Goal: Check status: Check status

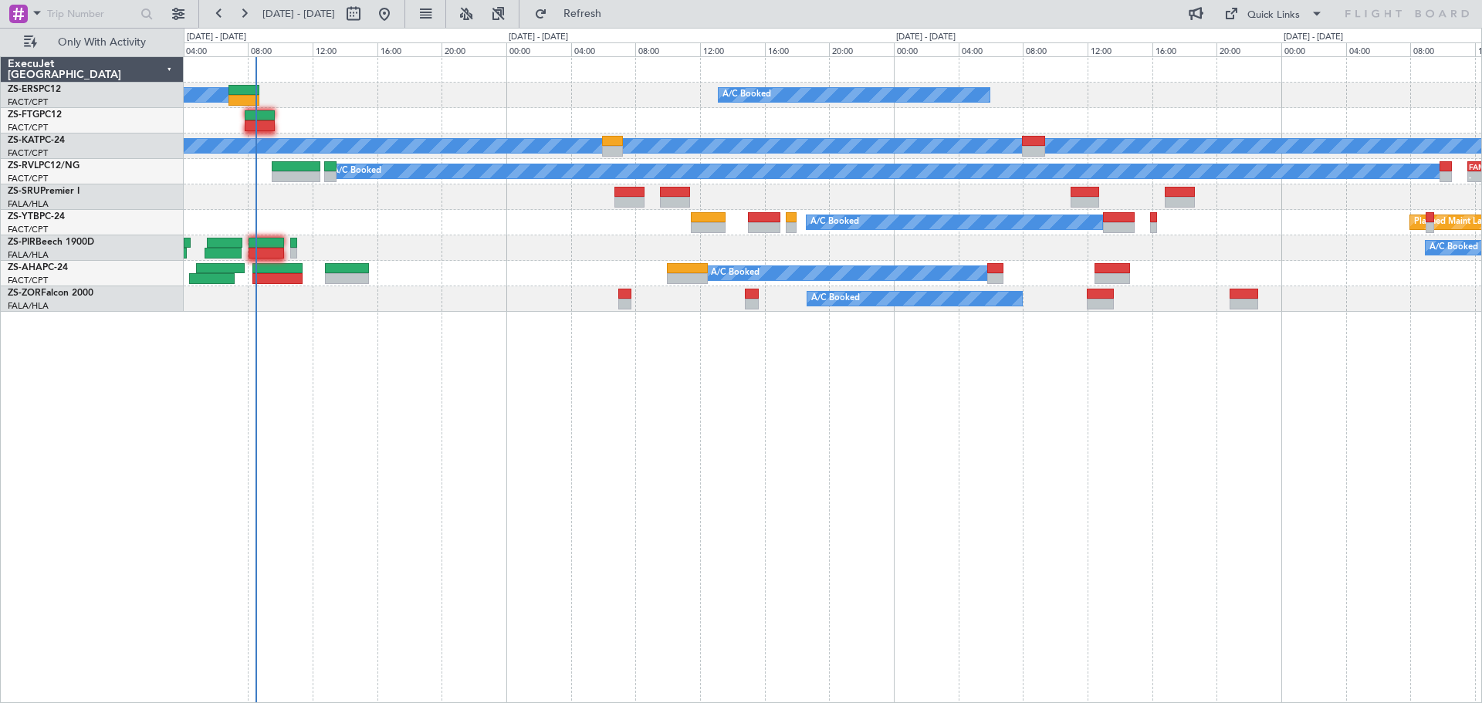
click at [882, 510] on div "A/C Booked A/C Booked A/C Unavailable A/C Booked - - FAMN 11:35 Z FACT 15:30 Z …" at bounding box center [833, 379] width 1298 height 647
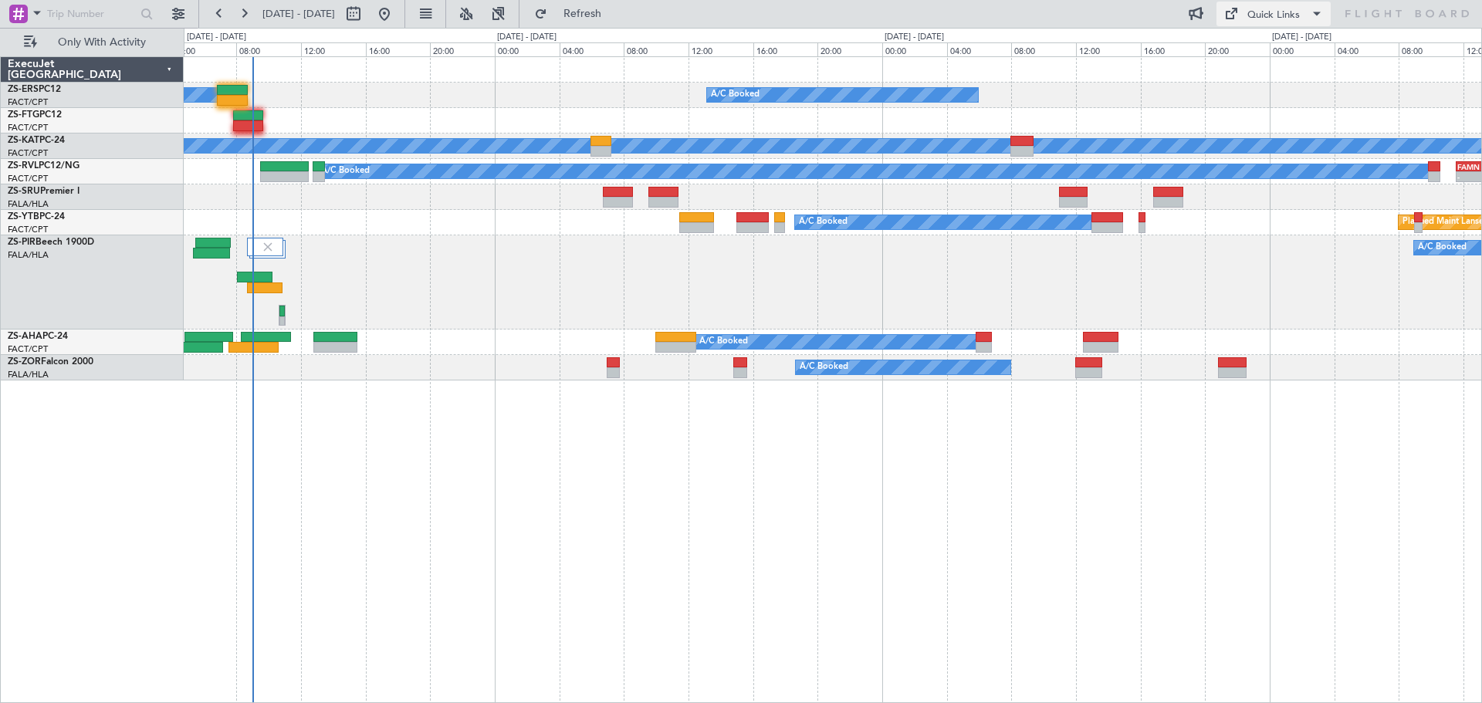
click at [534, 465] on div "A/C Booked A/C Booked A/C Unavailable A/C Booked - - FAMN 11:35 Z FACT 15:30 Z …" at bounding box center [833, 379] width 1298 height 647
click at [792, 536] on div "A/C Booked A/C Booked A/C Unavailable A/C Booked - - FAMN 11:35 Z FACT 15:30 Z …" at bounding box center [833, 379] width 1298 height 647
click at [638, 512] on div "A/C Booked A/C Booked A/C Unavailable A/C Booked - - FAMN 11:35 Z FACT 15:30 Z …" at bounding box center [833, 379] width 1298 height 647
click at [691, 479] on div "A/C Booked A/C Booked A/C Unavailable A/C Booked - - FAMN 11:35 Z FACT 15:30 Z …" at bounding box center [833, 379] width 1298 height 647
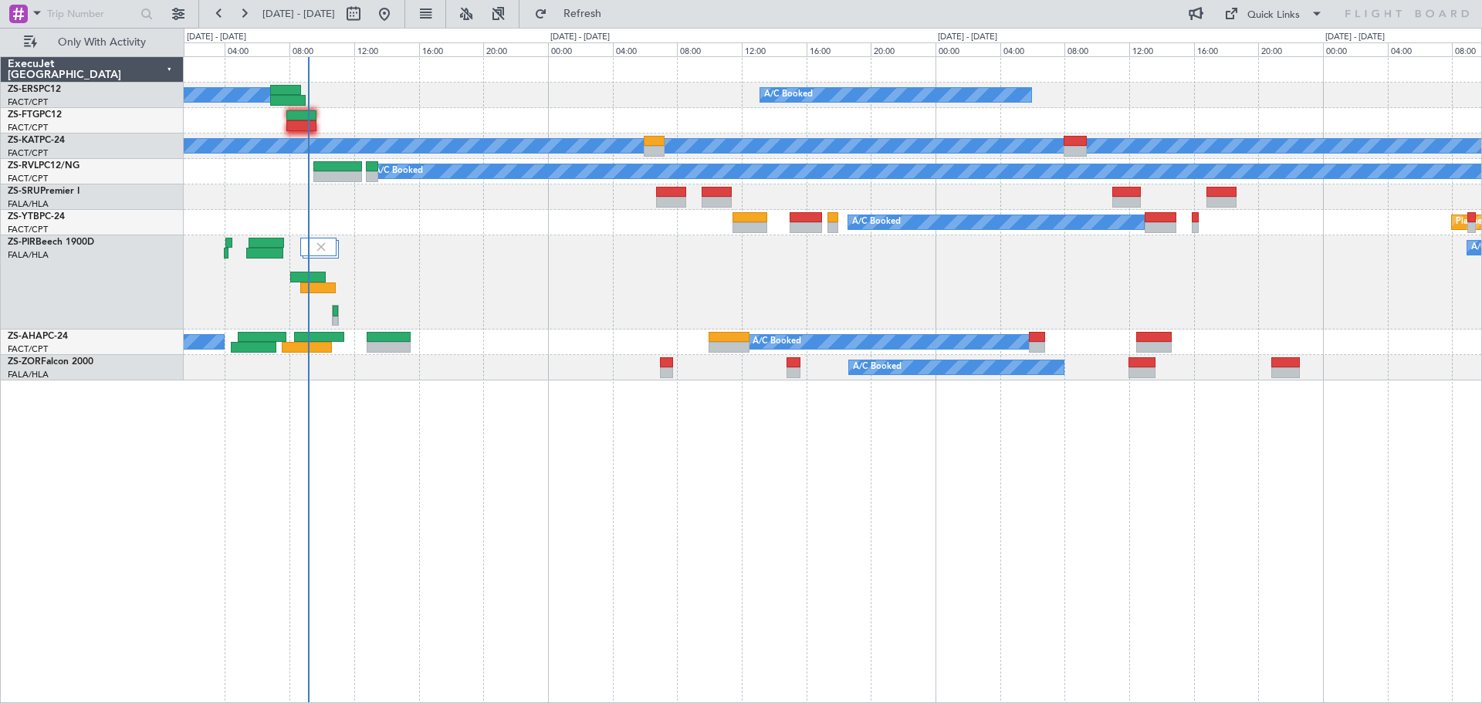
click at [548, 524] on div "A/C Booked A/C Booked A/C Unavailable A/C Booked - - FAMN 11:35 Z FACT 15:30 Z …" at bounding box center [833, 379] width 1298 height 647
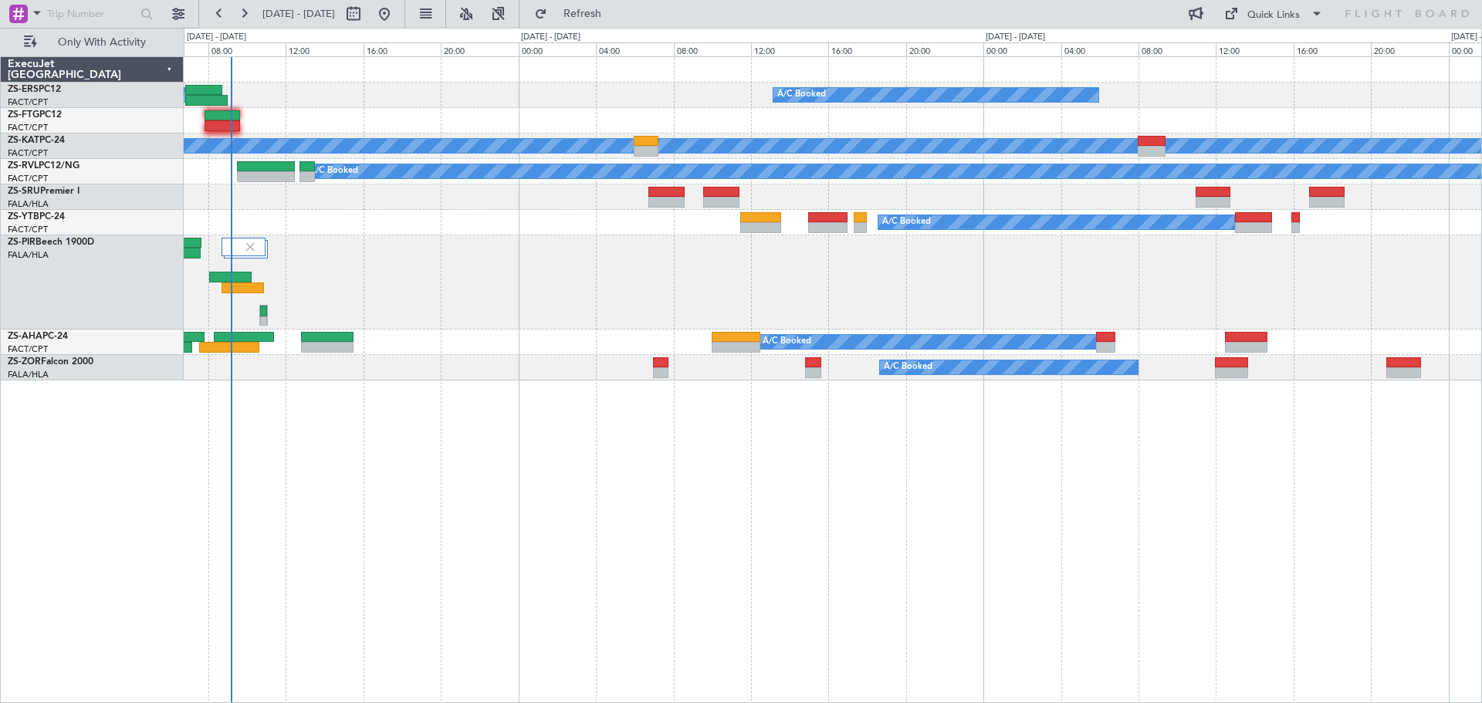
click at [755, 573] on div "A/C Booked A/C Booked A/C Unavailable A/C Booked - - FAMN 11:35 Z FACT 15:30 Z …" at bounding box center [833, 379] width 1298 height 647
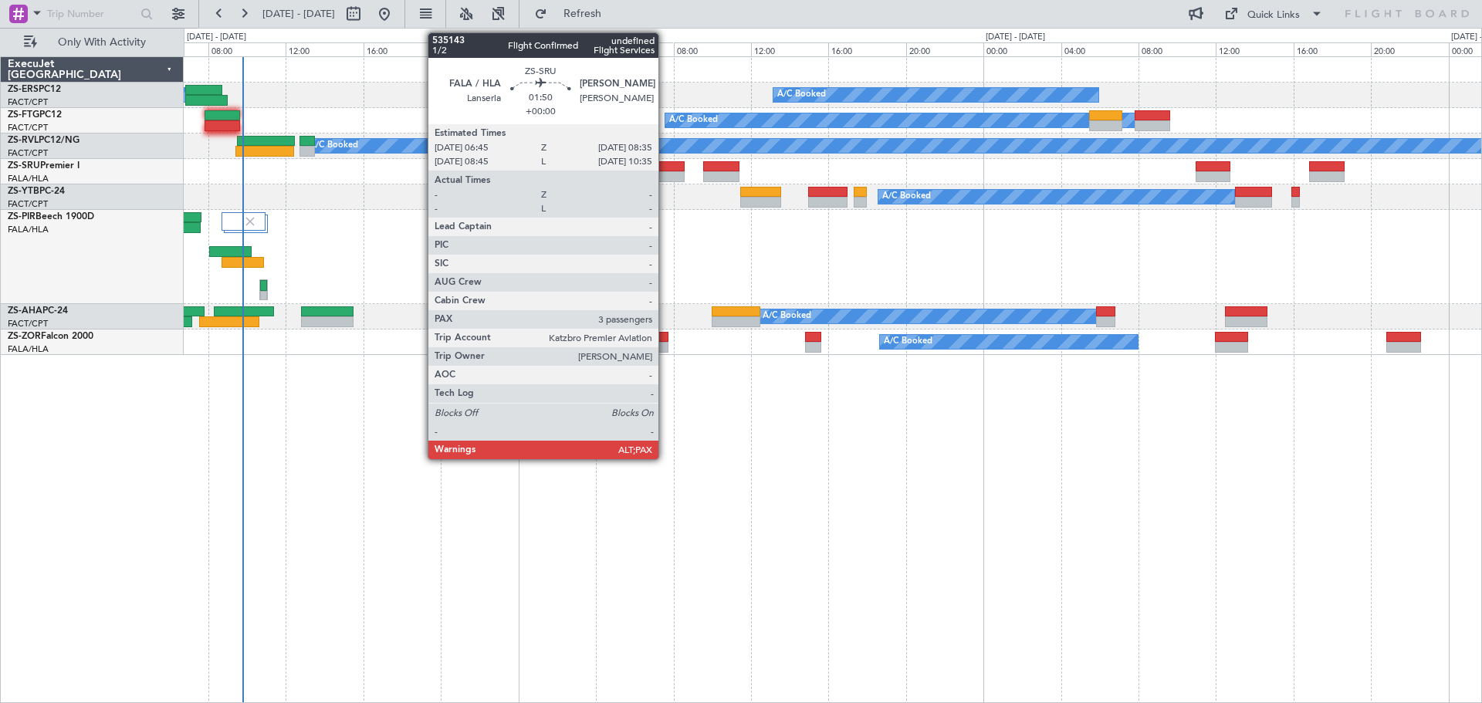
click at [665, 173] on div at bounding box center [666, 176] width 36 height 11
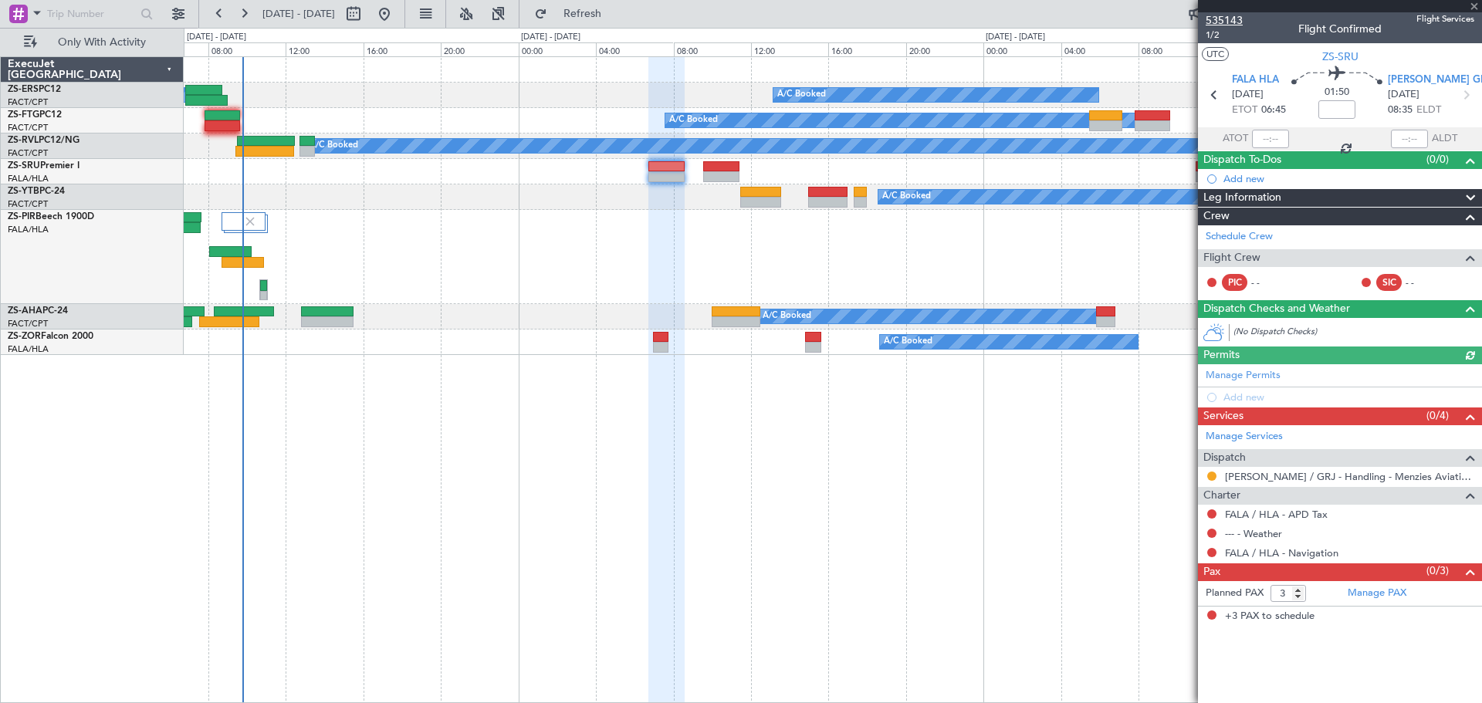
click at [1236, 19] on span "535143" at bounding box center [1223, 20] width 37 height 16
click at [1476, 8] on span at bounding box center [1473, 7] width 15 height 14
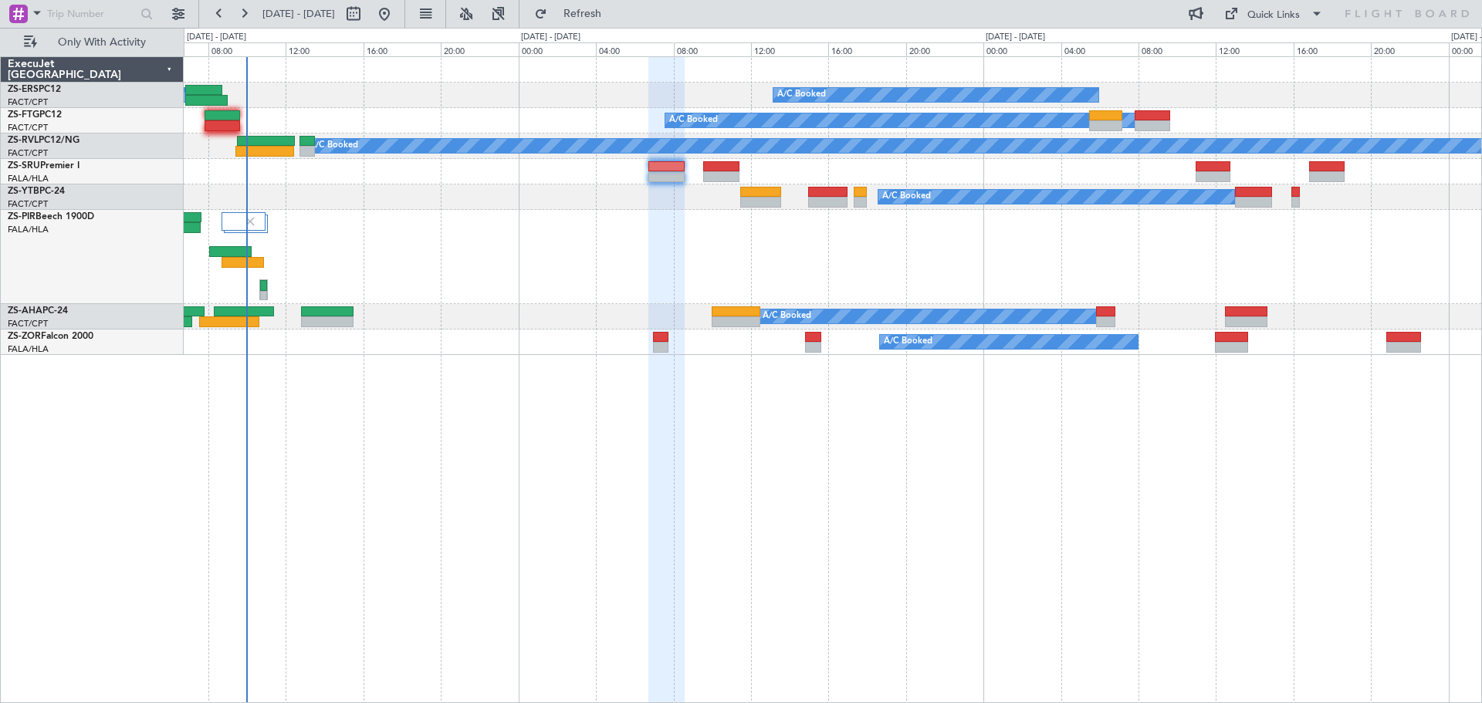
type input "0"
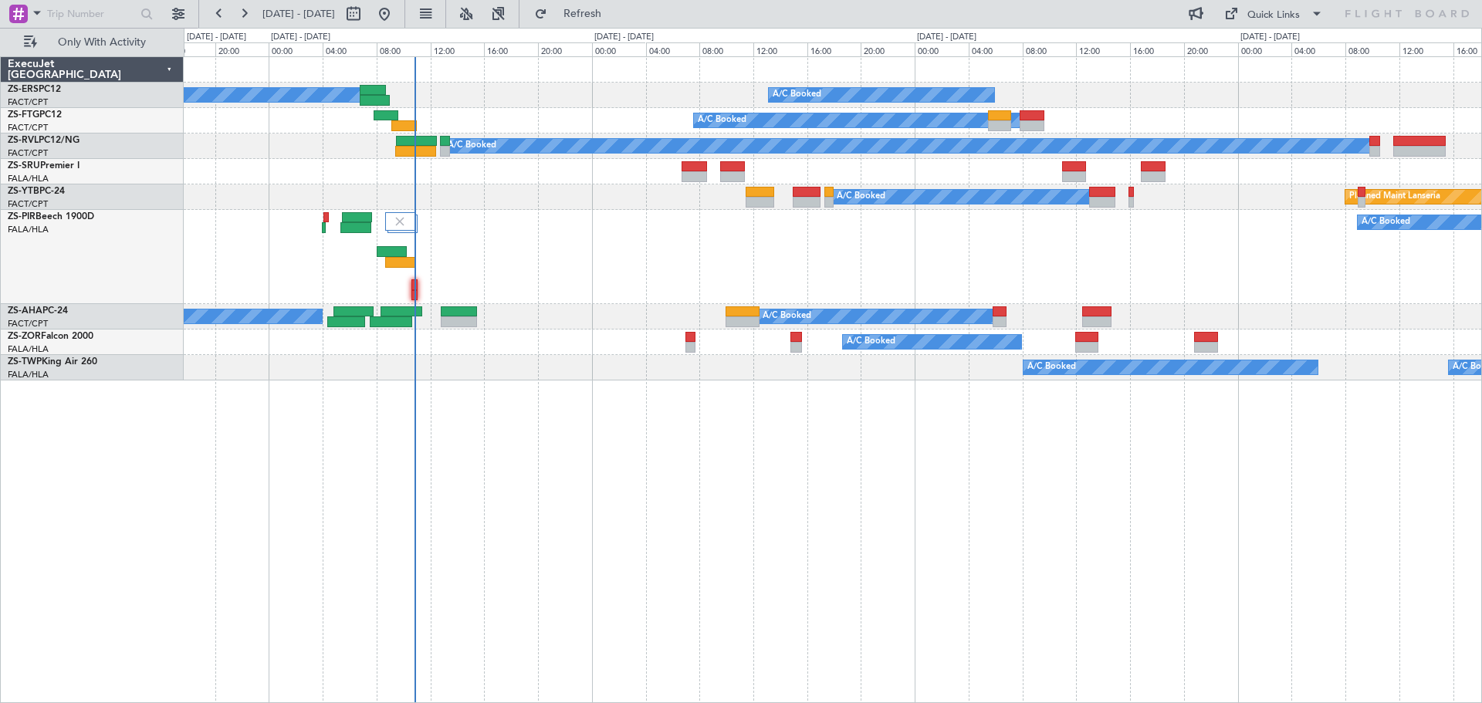
click at [1117, 537] on div "A/C Booked A/C Booked A/C Booked A/C Booked A/C Unavailable A/C Booked Planned …" at bounding box center [833, 379] width 1298 height 647
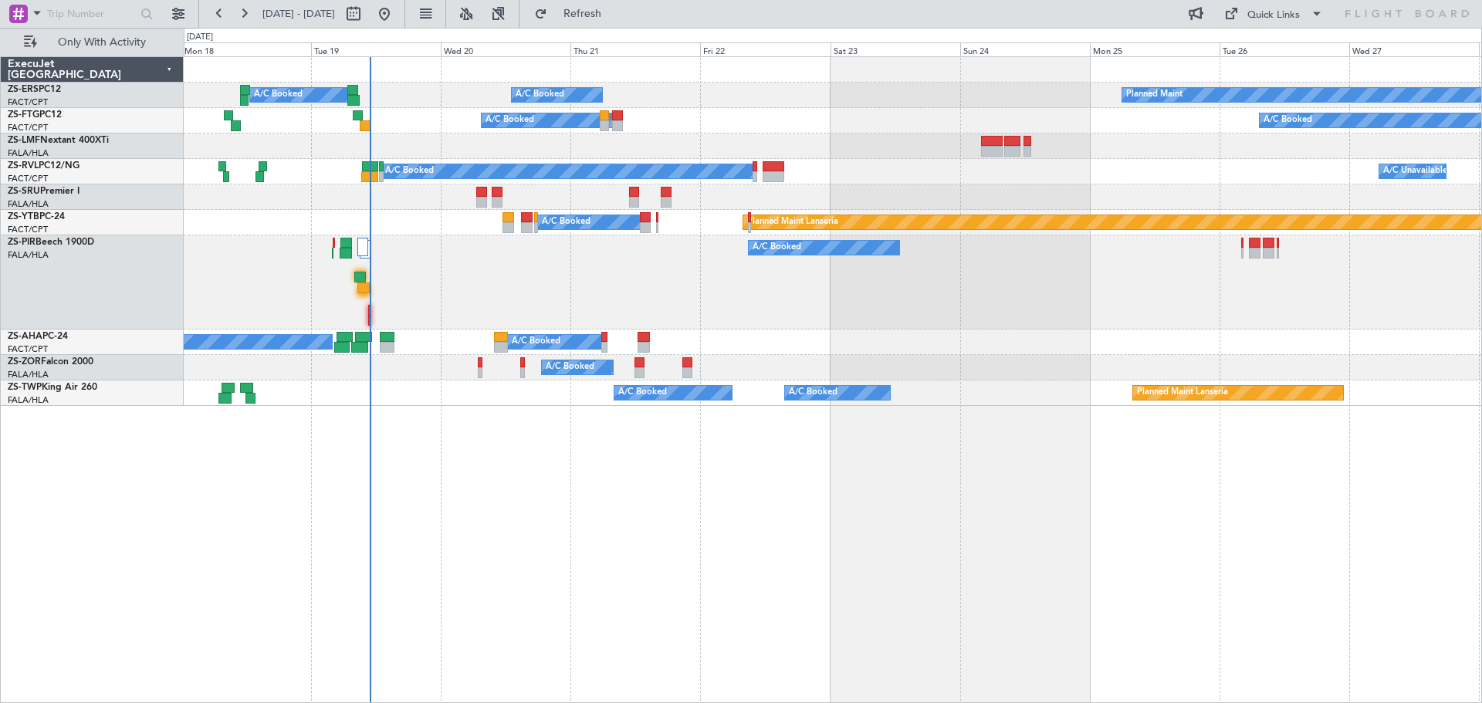
click at [938, 605] on div "A/C Booked A/C Booked Planned Maint A/C Booked A/C Booked A/C Booked A/C Booked…" at bounding box center [833, 379] width 1298 height 647
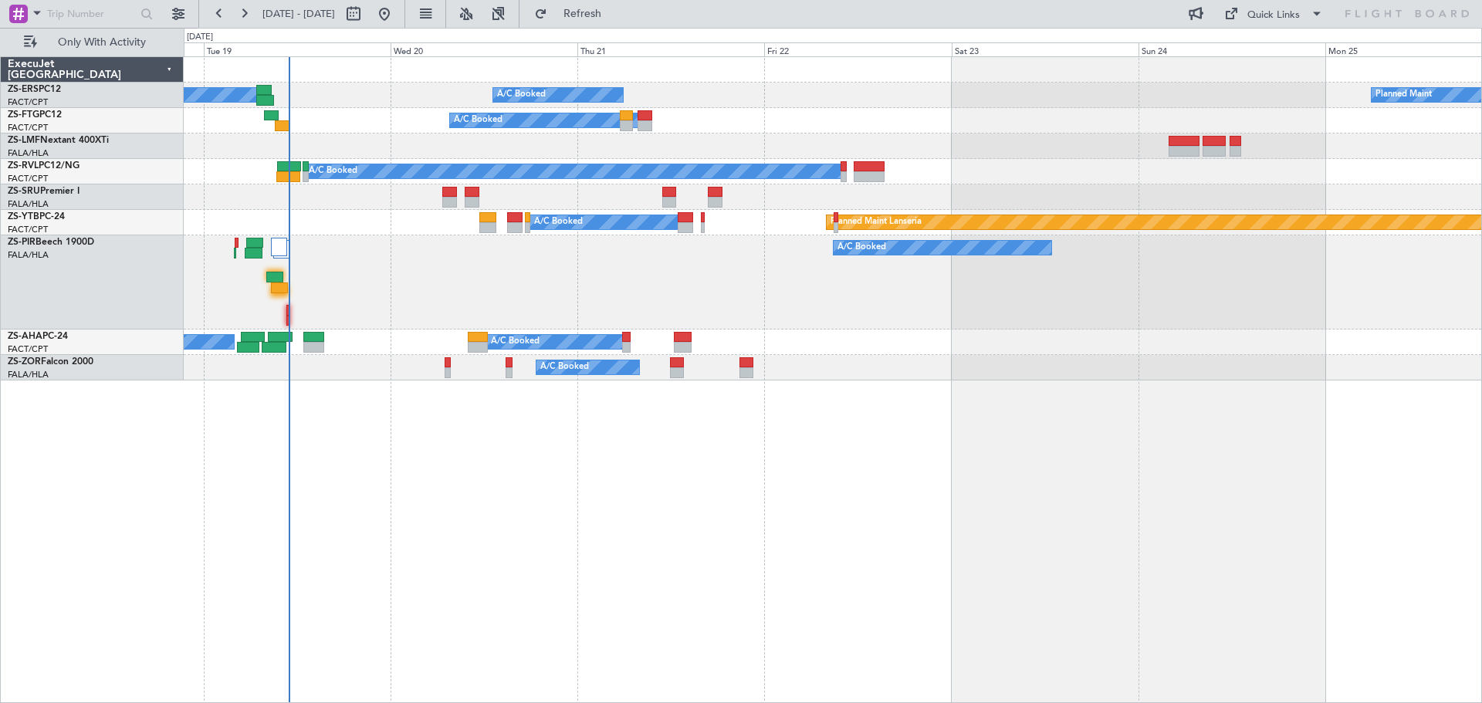
click at [723, 590] on div "A/C Booked Planned Maint A/C Booked A/C Booked A/C Booked A/C Booked A/C Booked…" at bounding box center [833, 379] width 1298 height 647
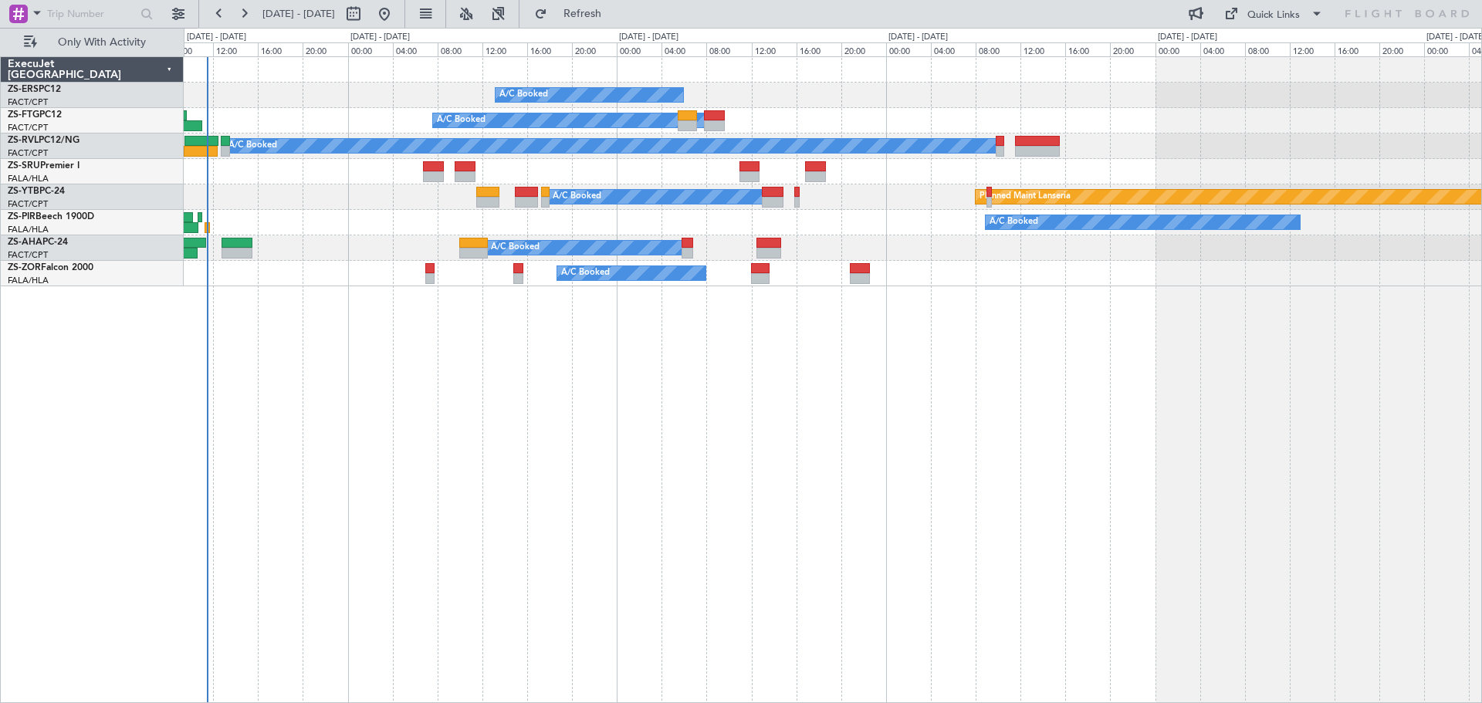
click at [438, 467] on div "A/C Booked A/C Booked Planned Maint A/C Booked A/C Booked Planned Maint Lanseri…" at bounding box center [833, 379] width 1298 height 647
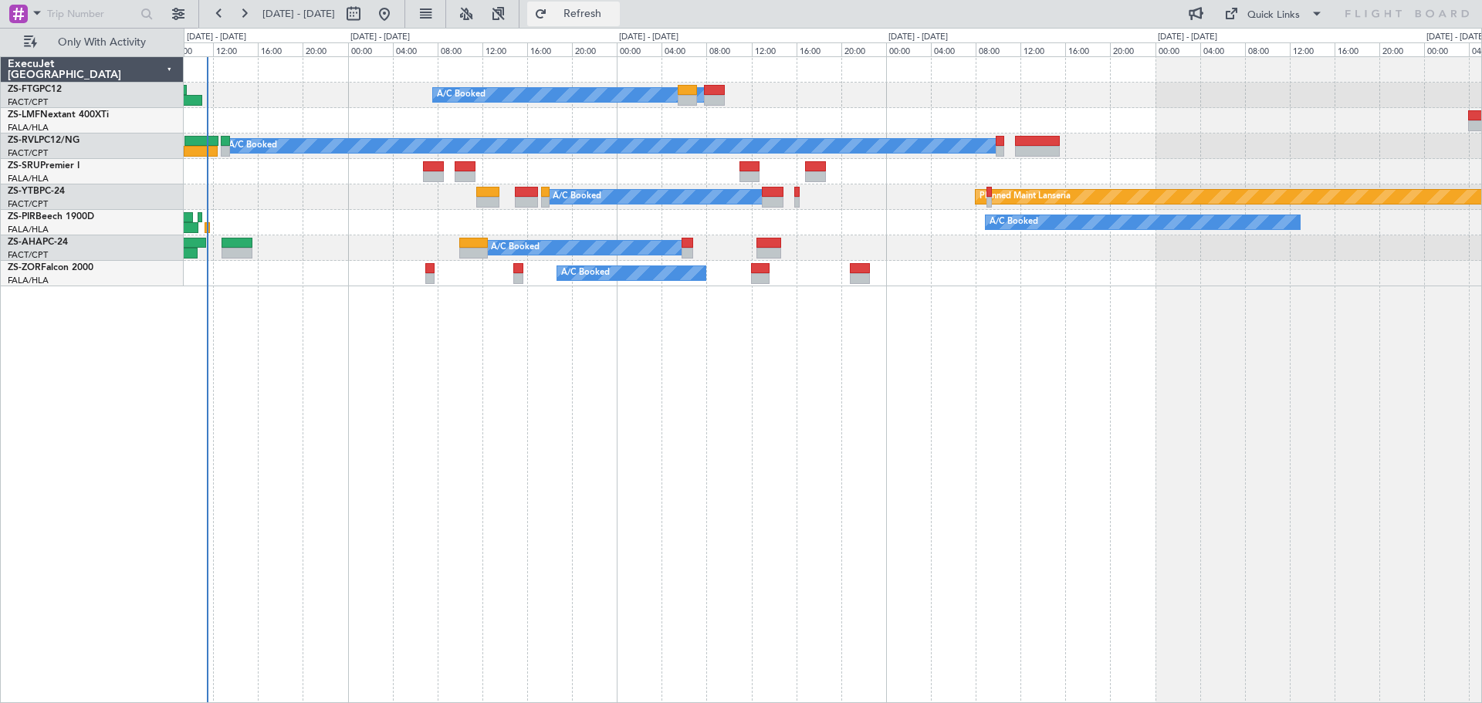
click at [646, 467] on div "A/C Booked A/C Booked Planned Maint Lanseria A/C Booked A/C Booked A/C Booked A…" at bounding box center [833, 379] width 1298 height 647
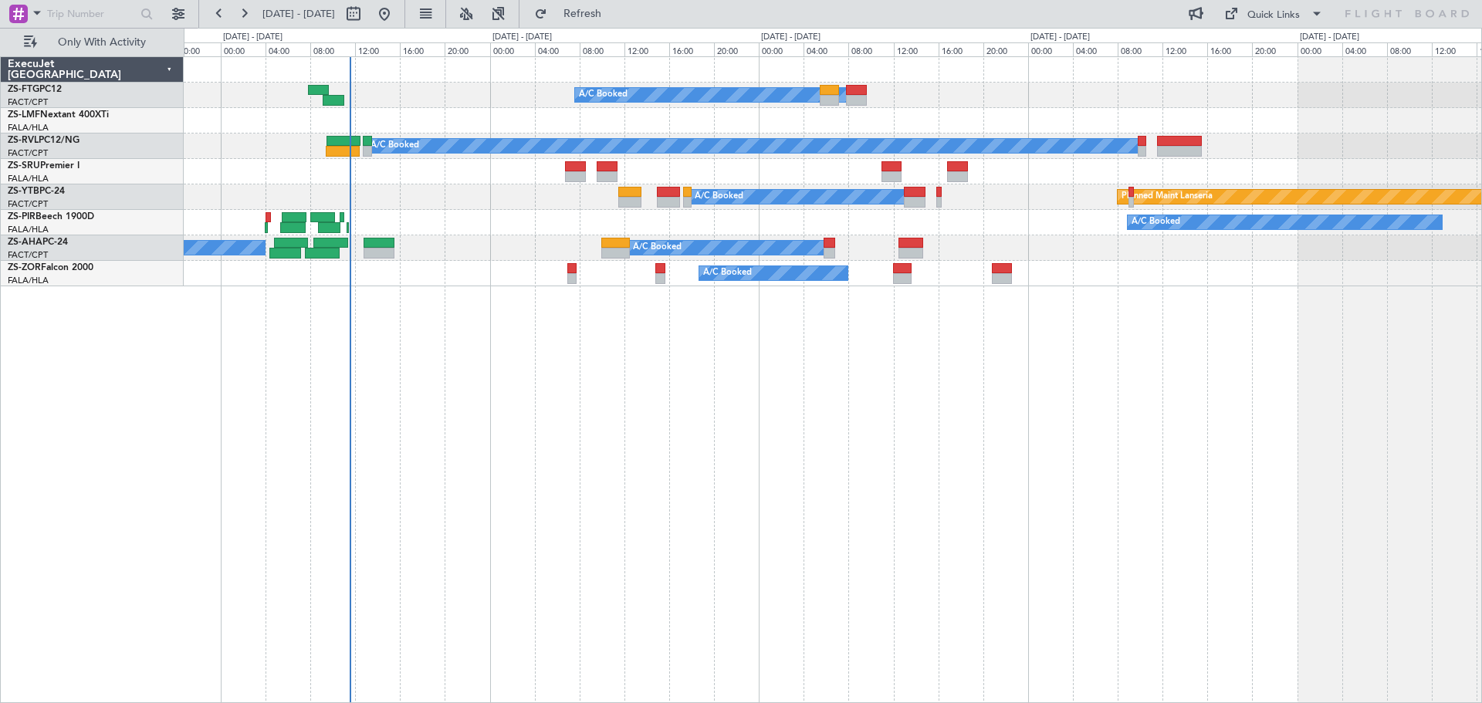
click at [620, 401] on div "A/C Booked A/C Booked A/C Unavailable Planned Maint Lanseria A/C Booked A/C Boo…" at bounding box center [833, 379] width 1298 height 647
